Goal: Navigation & Orientation: Go to known website

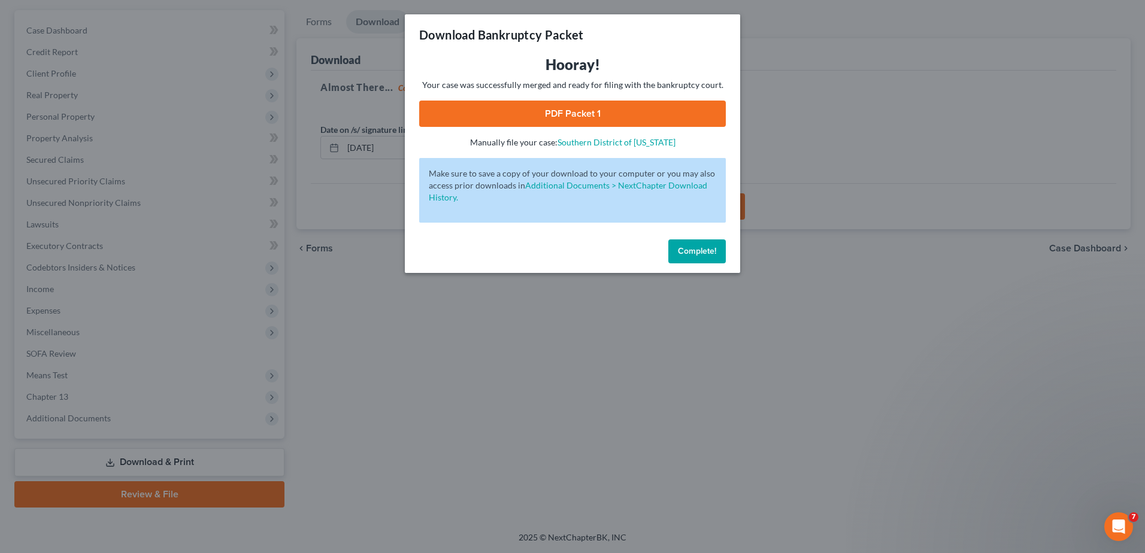
click at [702, 250] on span "Complete!" at bounding box center [697, 251] width 38 height 10
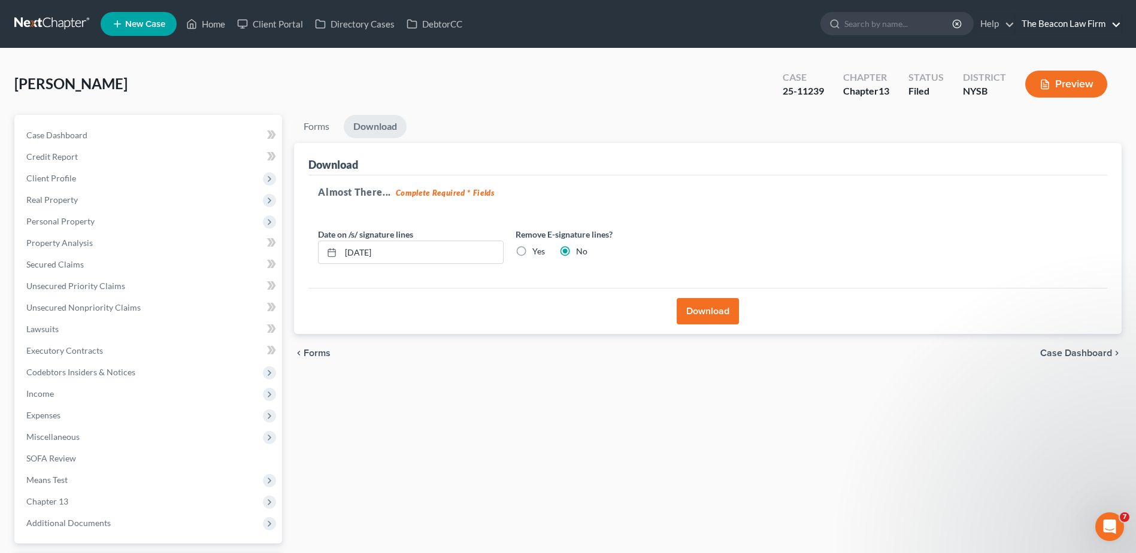
click at [1077, 25] on link "The Beacon Law Firm" at bounding box center [1068, 24] width 105 height 22
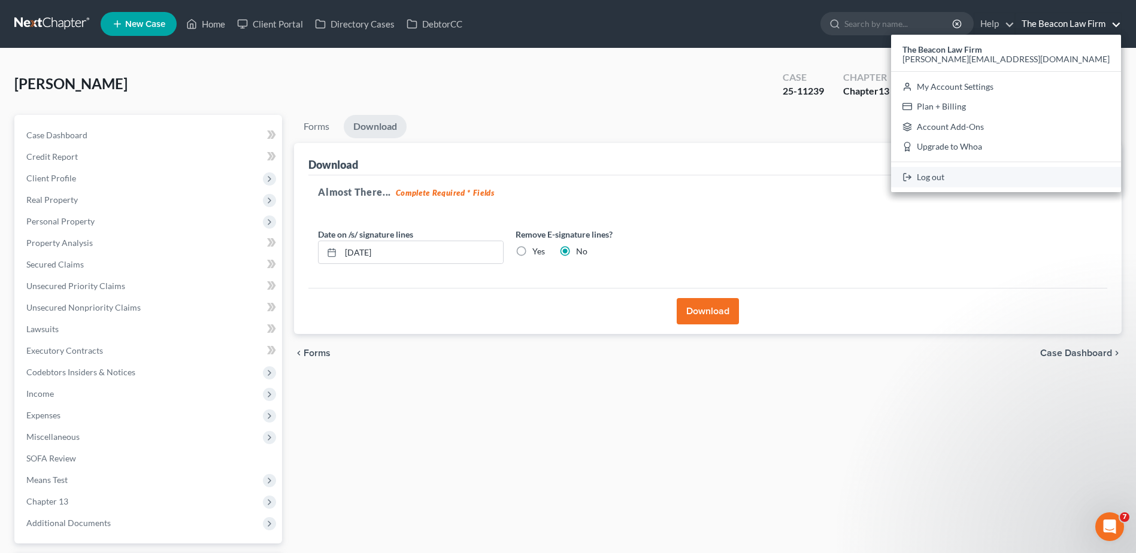
click at [1041, 185] on link "Log out" at bounding box center [1006, 177] width 230 height 20
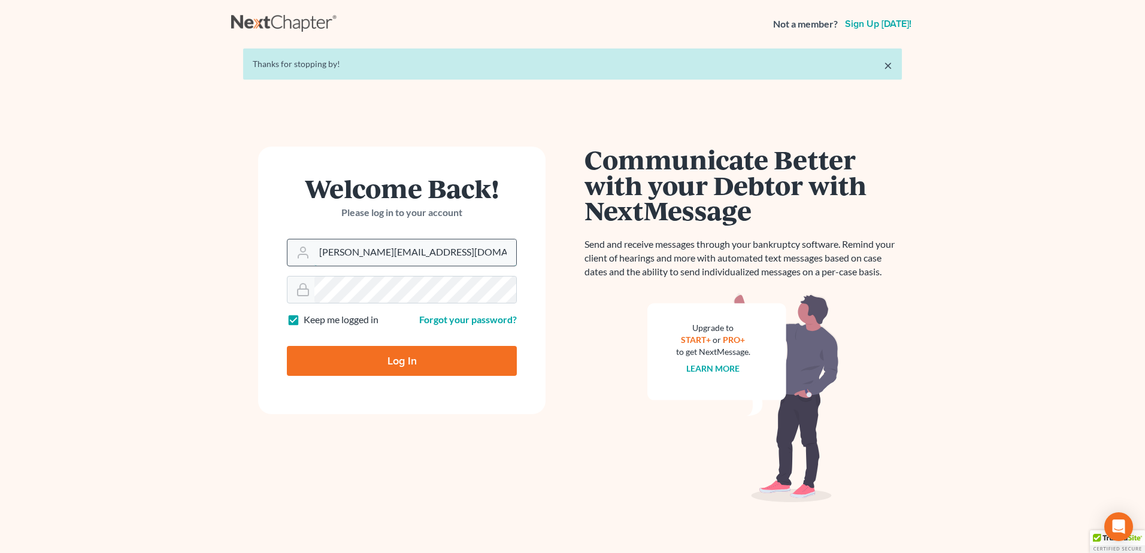
click at [409, 251] on input "[PERSON_NAME][EMAIL_ADDRESS][DOMAIN_NAME]" at bounding box center [415, 253] width 202 height 26
type input "[EMAIL_ADDRESS][DOMAIN_NAME]"
click at [367, 350] on input "Log In" at bounding box center [402, 361] width 230 height 30
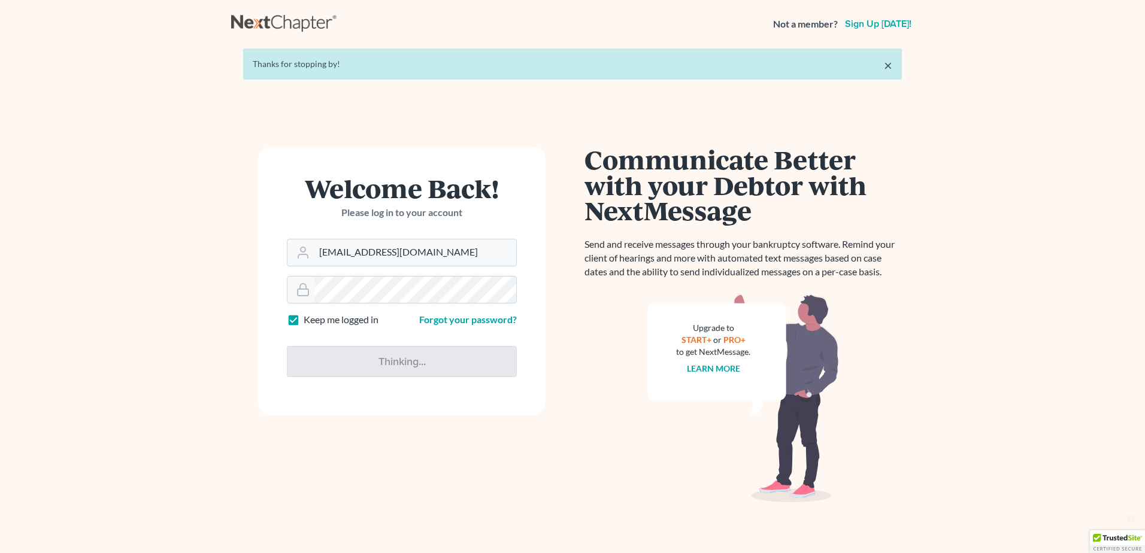
type input "Thinking..."
